Goal: Check status

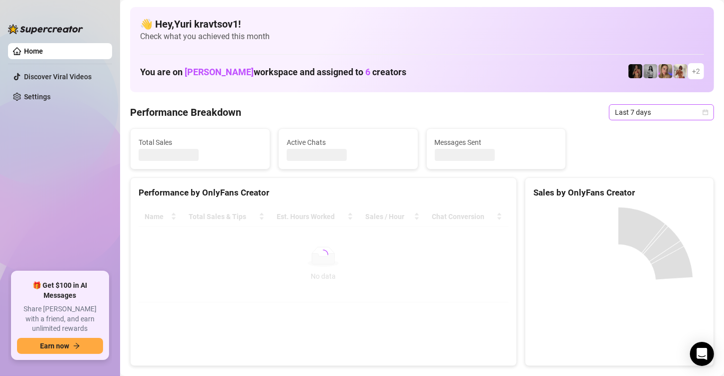
click at [680, 114] on span "Last 7 days" at bounding box center [661, 112] width 93 height 15
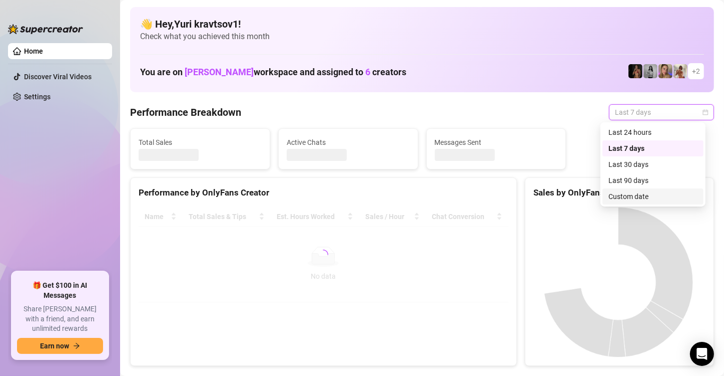
click at [668, 194] on div "Custom date" at bounding box center [653, 196] width 89 height 11
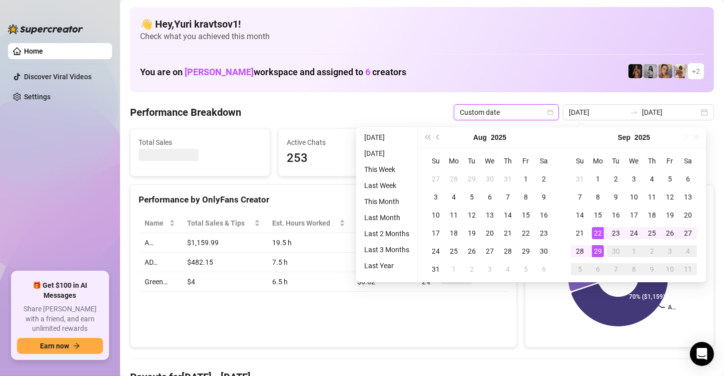
type input "[DATE]"
click at [602, 250] on div "29" at bounding box center [598, 251] width 12 height 12
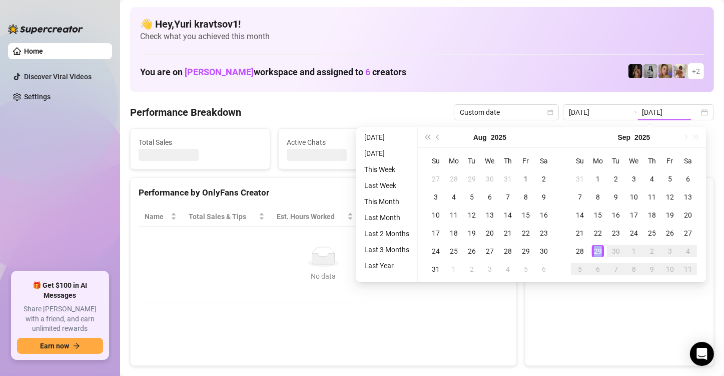
type input "[DATE]"
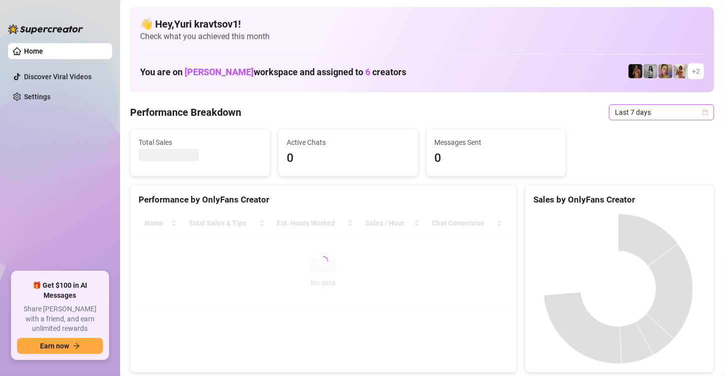
click at [646, 111] on span "Last 7 days" at bounding box center [661, 112] width 93 height 15
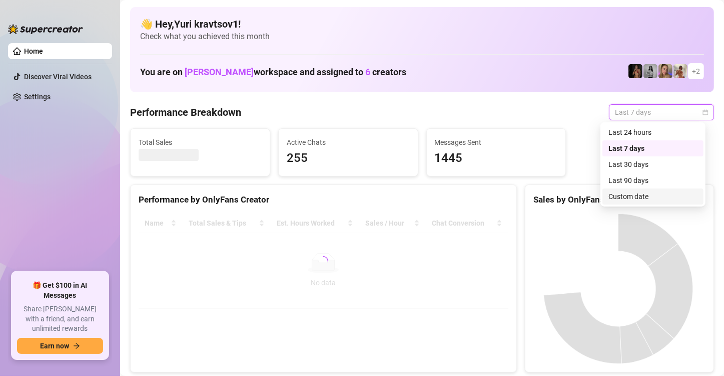
click at [649, 191] on div "Custom date" at bounding box center [653, 196] width 89 height 11
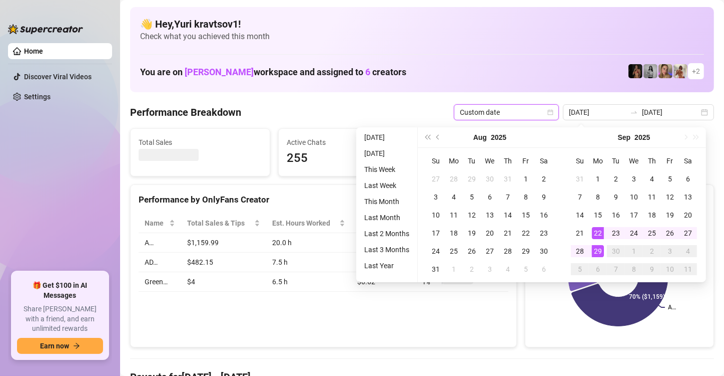
type input "[DATE]"
click at [599, 254] on div "29" at bounding box center [598, 251] width 12 height 12
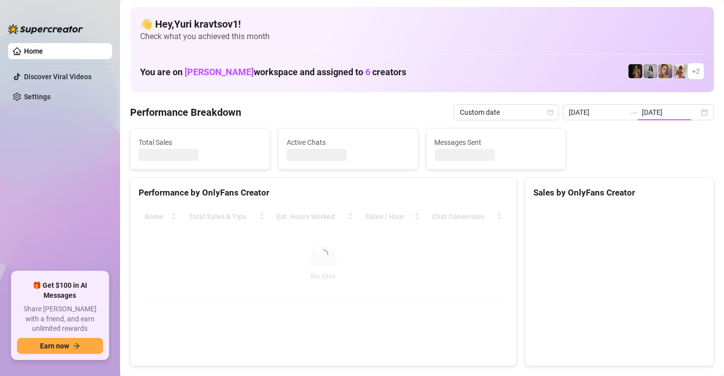
type input "[DATE]"
